Goal: Transaction & Acquisition: Purchase product/service

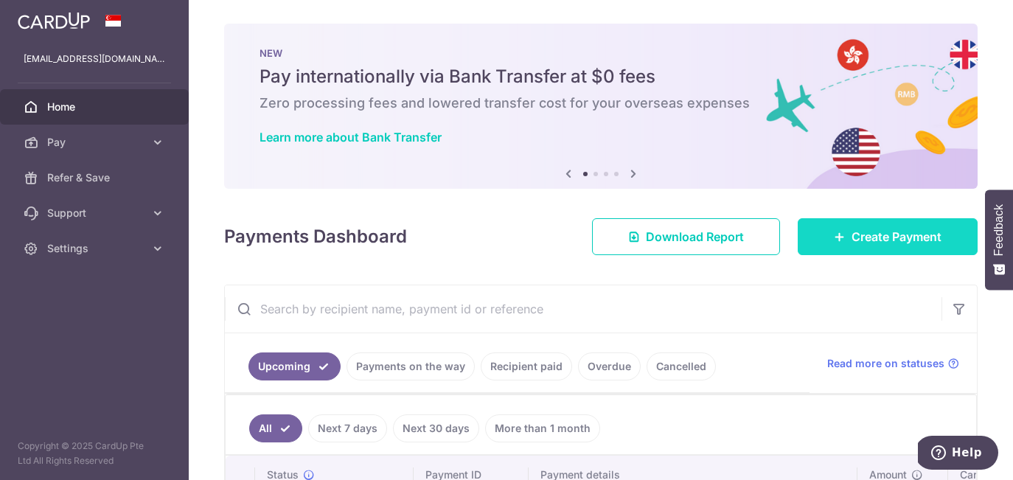
click at [879, 245] on link "Create Payment" at bounding box center [887, 236] width 180 height 37
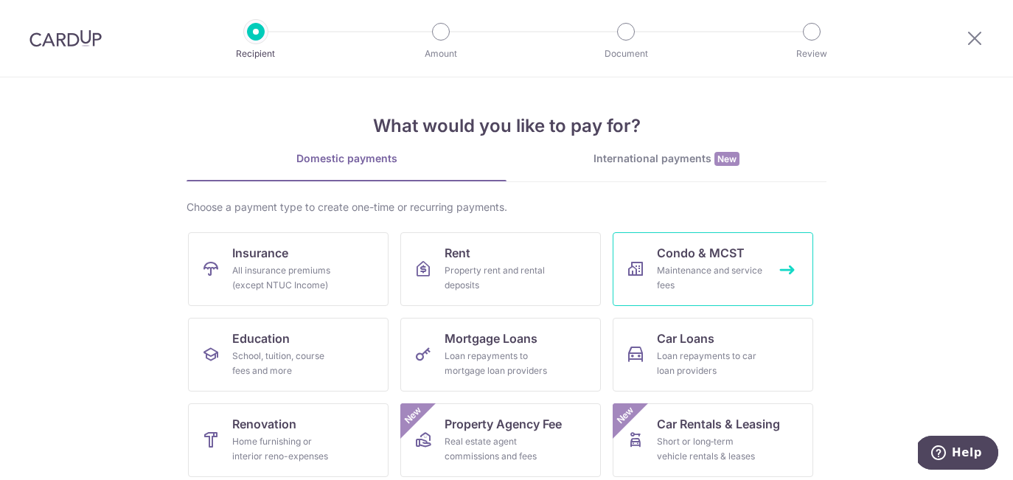
click at [701, 249] on span "Condo & MCST" at bounding box center [701, 253] width 88 height 18
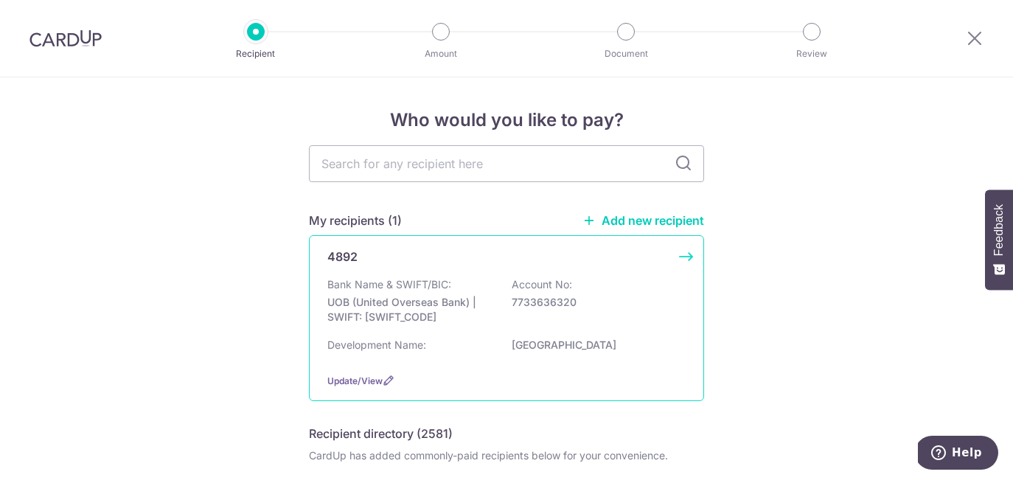
click at [514, 305] on p "7733636320" at bounding box center [594, 302] width 165 height 15
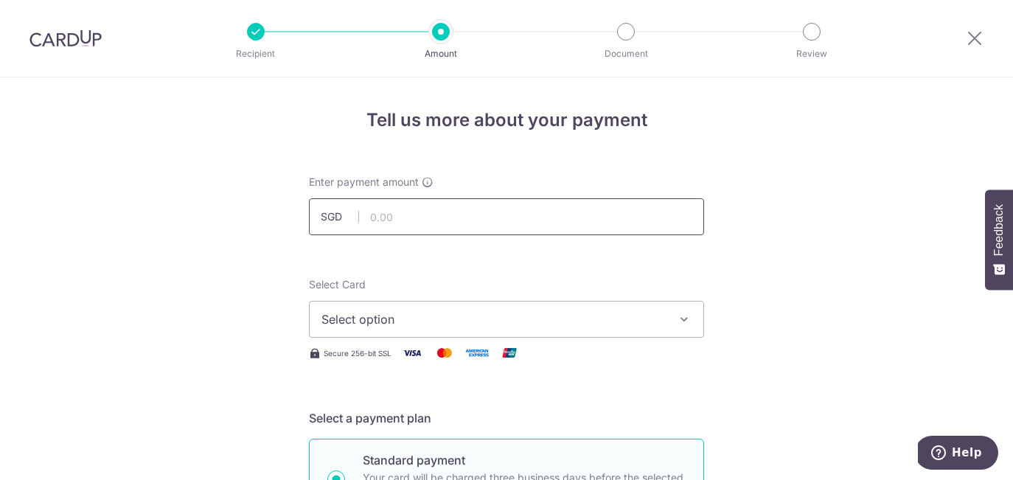
click at [436, 224] on input "text" at bounding box center [506, 216] width 395 height 37
type input "893.69"
click at [515, 315] on span "Select option" at bounding box center [492, 319] width 343 height 18
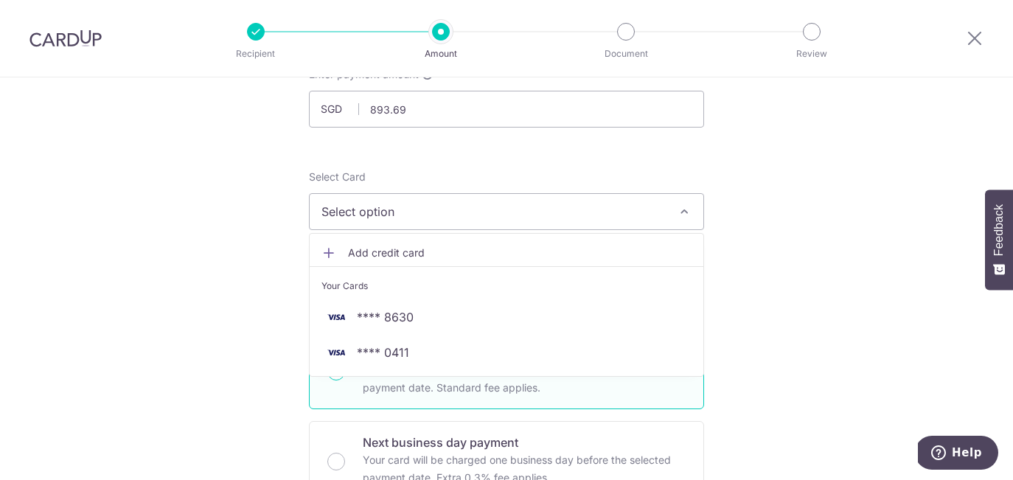
scroll to position [108, 0]
click at [519, 360] on span "**** 0411" at bounding box center [506, 352] width 370 height 18
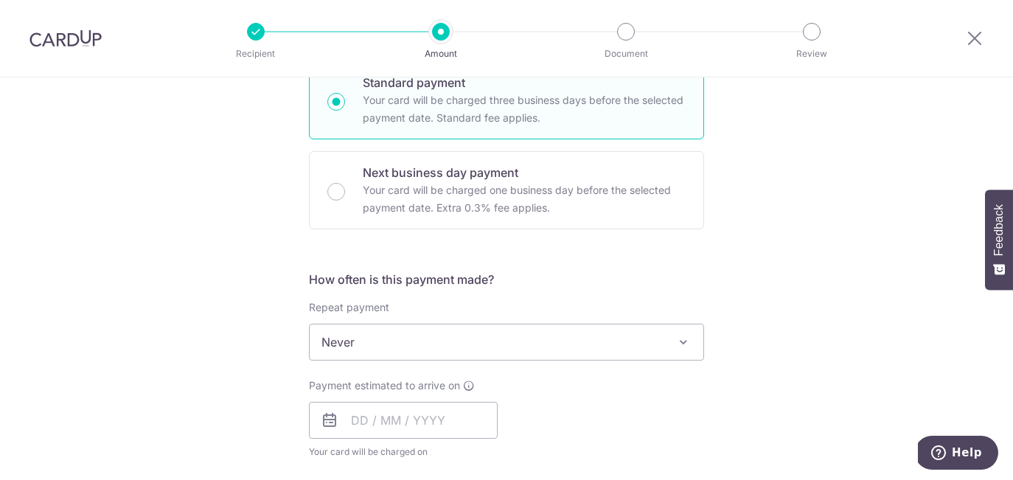
scroll to position [455, 0]
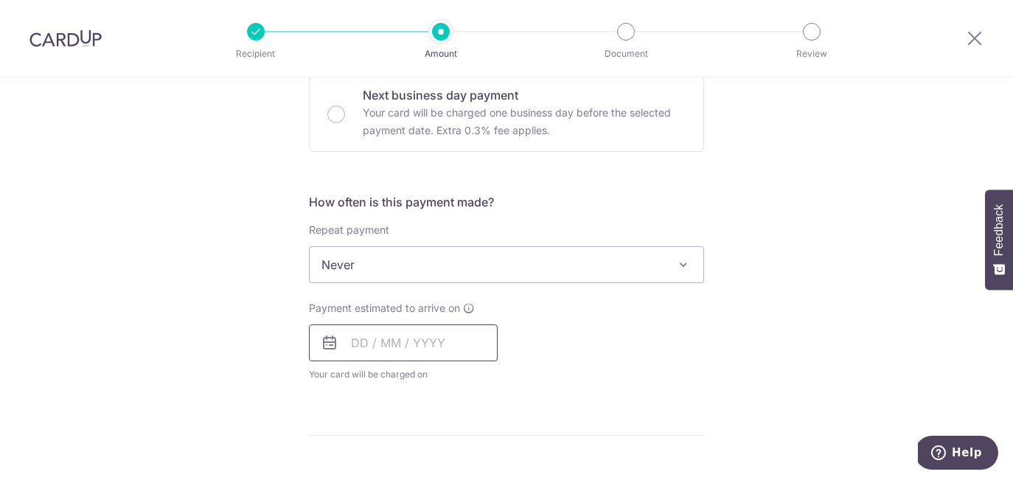
click at [352, 343] on input "text" at bounding box center [403, 342] width 189 height 37
click at [645, 349] on div "Payment estimated to arrive on Prev Next Oct Nov Dec 2025 2026 2027 2028 2029 2…" at bounding box center [506, 341] width 413 height 81
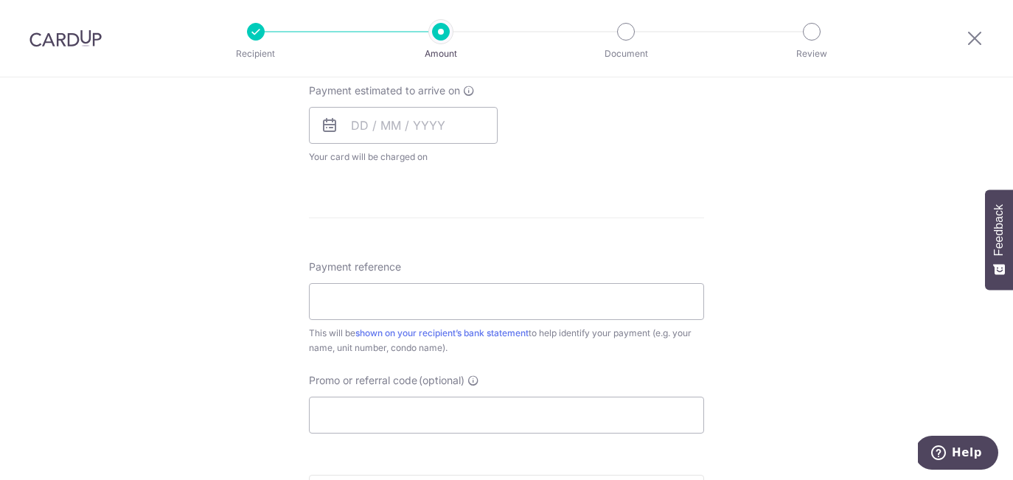
scroll to position [663, 0]
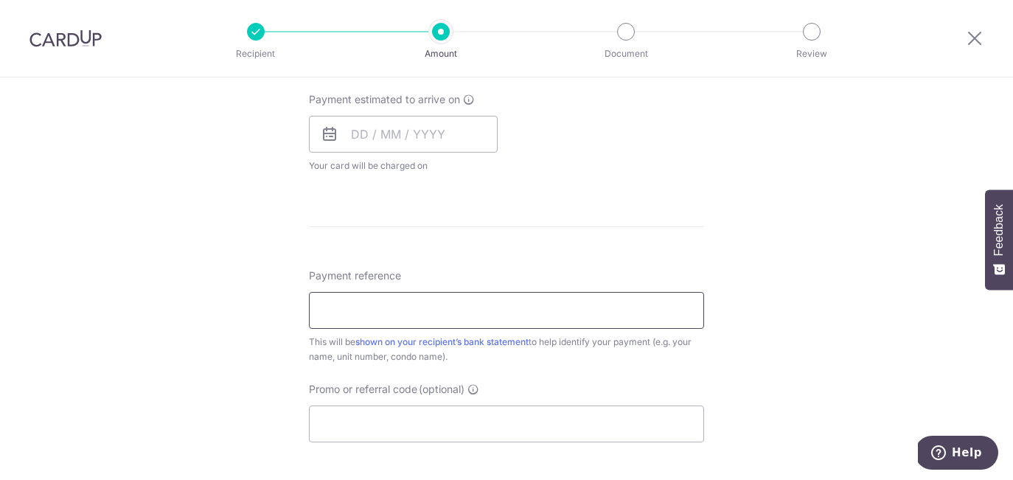
click at [481, 318] on input "Payment reference" at bounding box center [506, 310] width 395 height 37
click at [449, 301] on input "Christabel ASR mortgage" at bounding box center [506, 310] width 395 height 37
click at [450, 307] on input "Christabel ASR mortgage" at bounding box center [506, 310] width 395 height 37
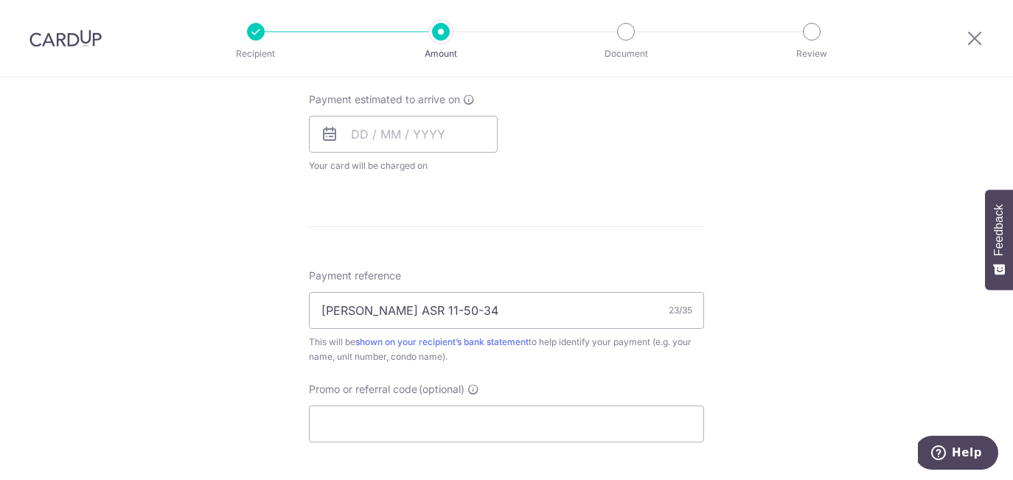
click at [655, 234] on form "Enter payment amount SGD 893.69 893.69 Select Card **** 0411 Add credit card Yo…" at bounding box center [506, 94] width 395 height 1167
click at [390, 313] on input "Christabel ASR 11-50-34" at bounding box center [506, 310] width 395 height 37
click at [704, 212] on div "Tell us more about your payment Enter payment amount SGD 893.69 893.69 Select C…" at bounding box center [506, 80] width 1013 height 1333
click at [391, 315] on input "Christabel ASR 11-50-34" at bounding box center [506, 310] width 395 height 37
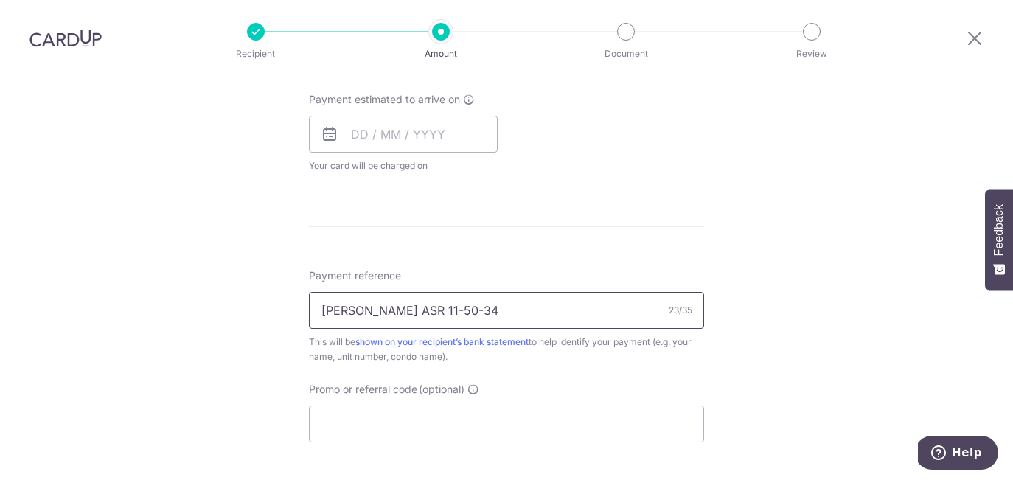
click at [391, 315] on input "Christabel ASR 11-50-34" at bounding box center [506, 310] width 395 height 37
type input "Christabel neo 11-50-34"
click at [618, 379] on div "Payment reference Christabel neo 11-50-34 23/35 This will be shown on your reci…" at bounding box center [506, 355] width 395 height 174
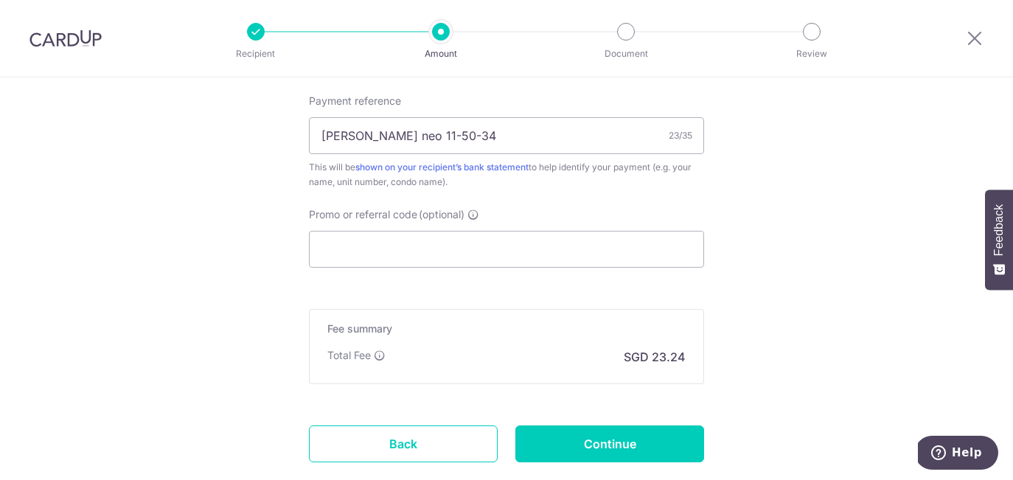
scroll to position [931, 0]
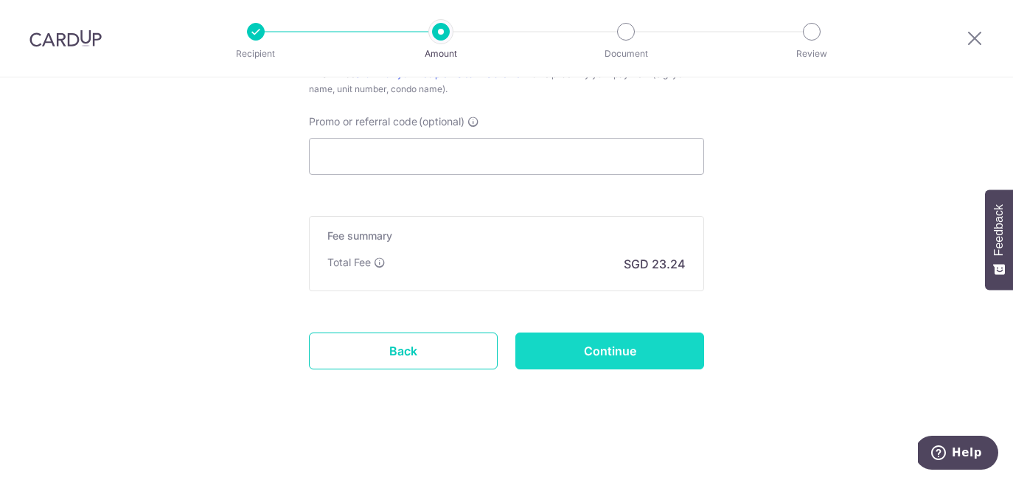
click at [609, 366] on input "Continue" at bounding box center [609, 350] width 189 height 37
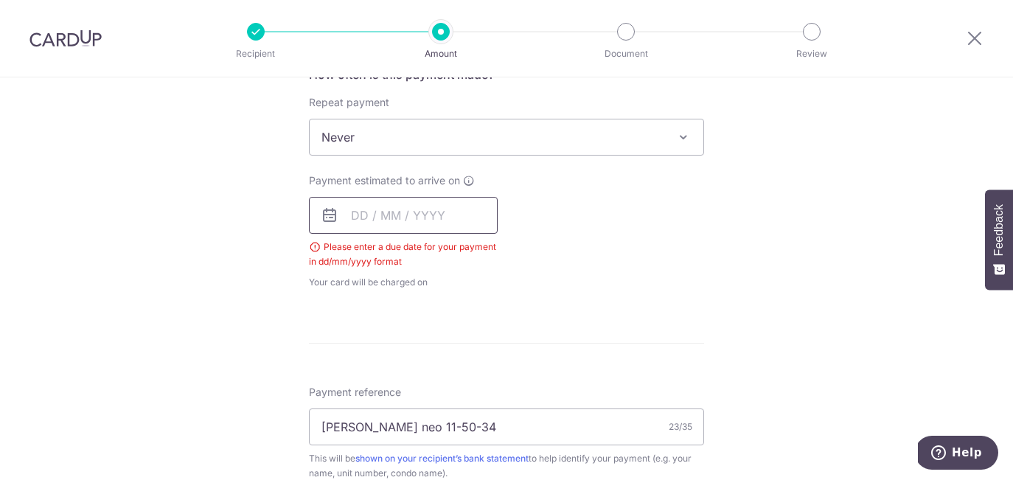
click at [349, 212] on input "text" at bounding box center [403, 215] width 189 height 37
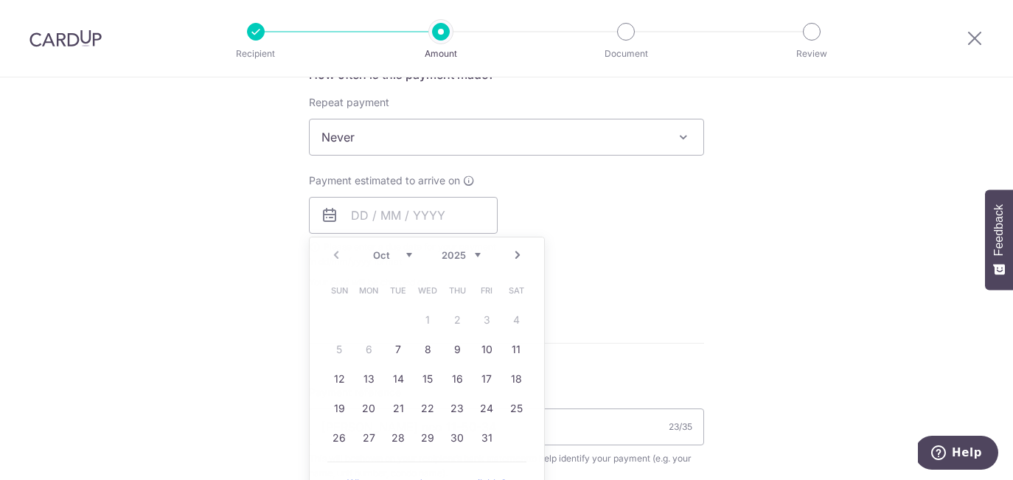
click at [206, 363] on div "Tell us more about your payment Enter payment amount SGD 893.69 893.69 Select C…" at bounding box center [506, 179] width 1013 height 1369
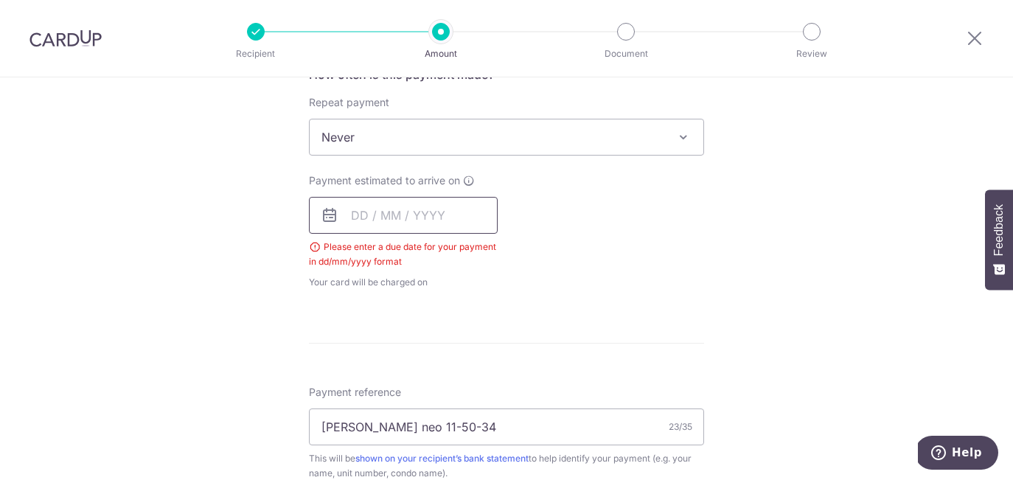
click at [370, 219] on input "text" at bounding box center [403, 215] width 189 height 37
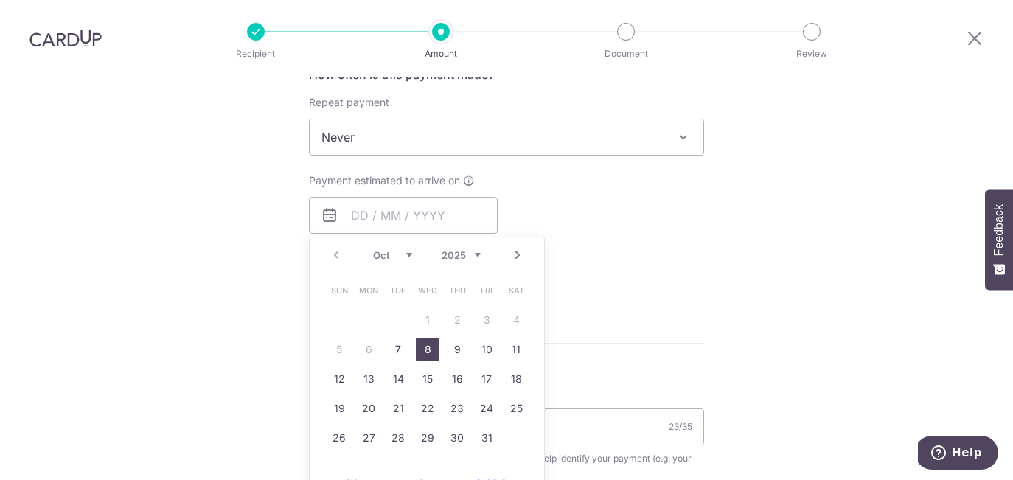
click at [426, 346] on link "8" at bounding box center [428, 350] width 24 height 24
type input "[DATE]"
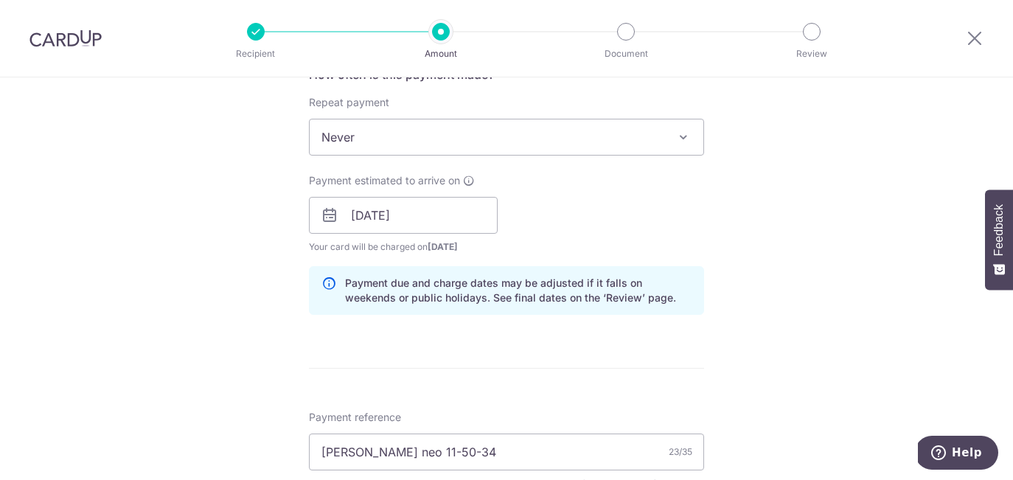
click at [598, 357] on form "Enter payment amount SGD 893.69 893.69 Select Card **** 0411 Add credit card Yo…" at bounding box center [506, 205] width 395 height 1227
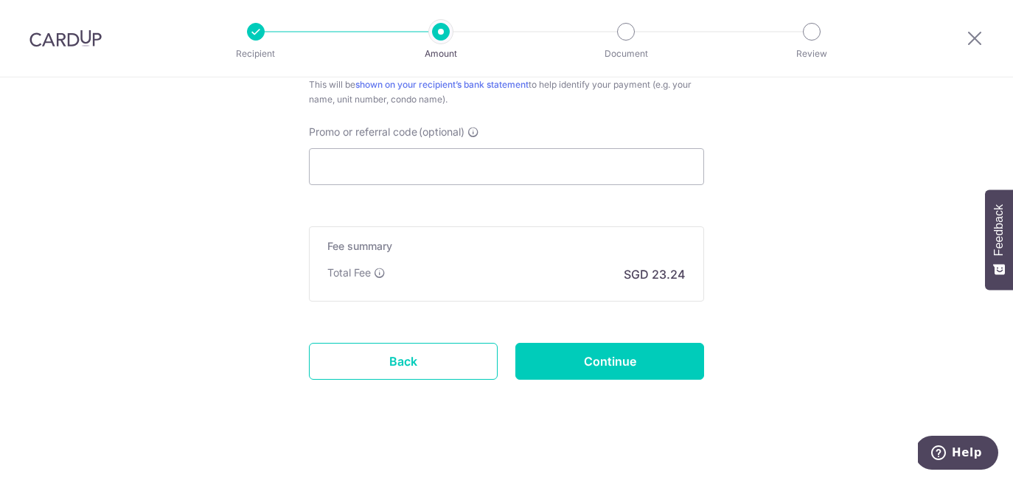
scroll to position [991, 0]
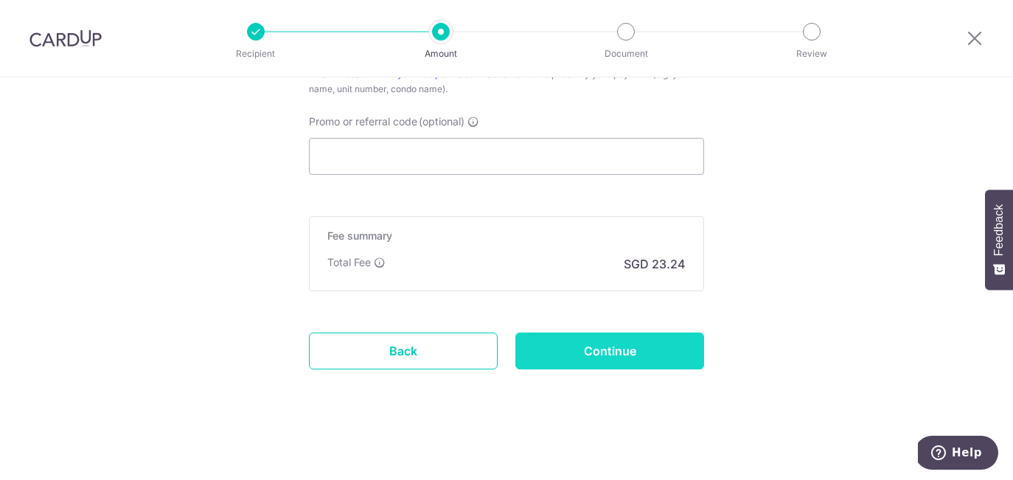
click at [591, 358] on input "Continue" at bounding box center [609, 350] width 189 height 37
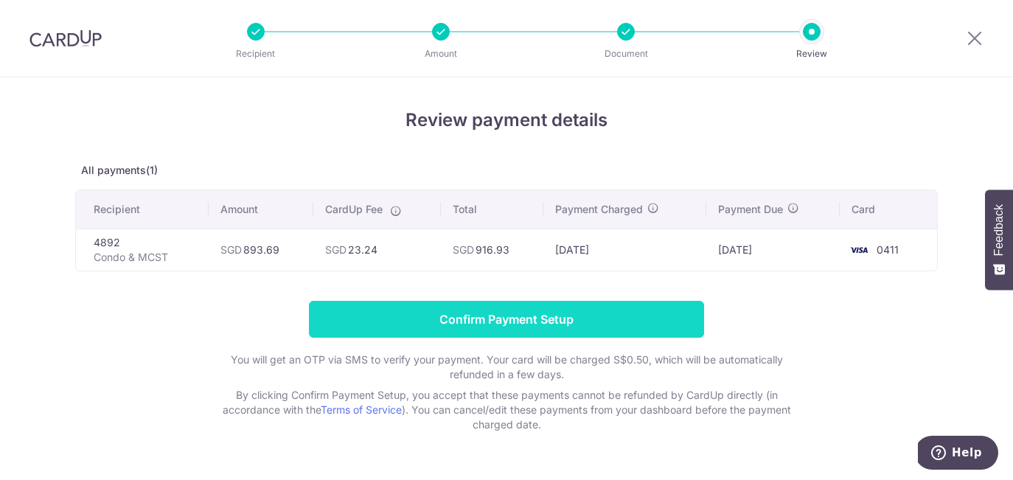
click at [526, 327] on input "Confirm Payment Setup" at bounding box center [506, 319] width 395 height 37
